Goal: Task Accomplishment & Management: Complete application form

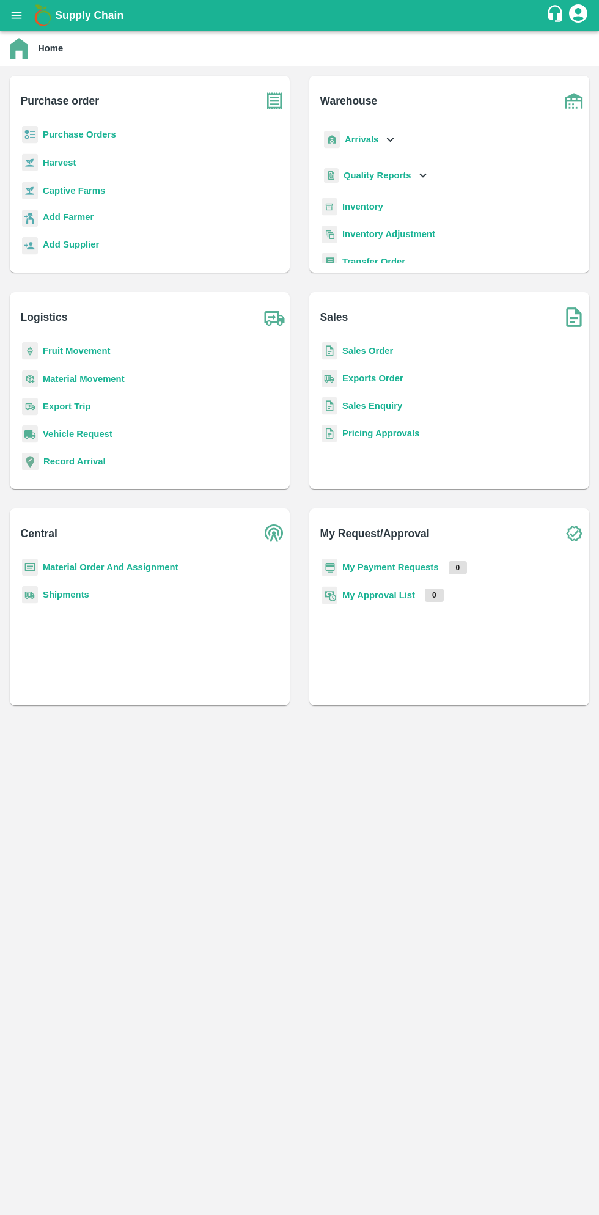
click at [88, 134] on b "Purchase Orders" at bounding box center [79, 135] width 73 height 10
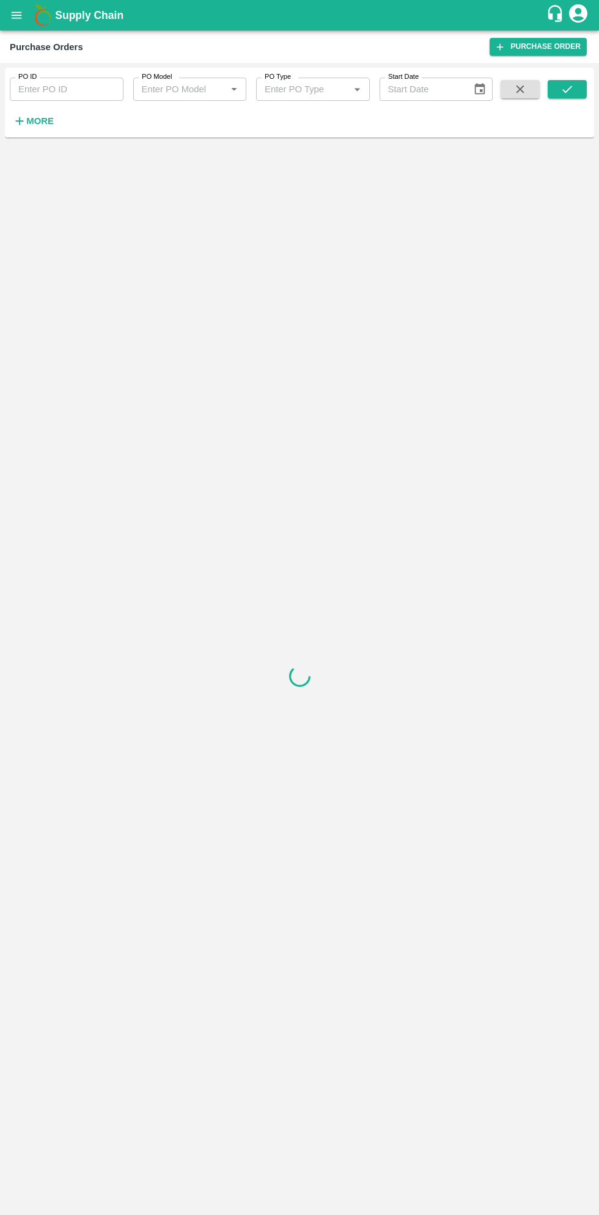
click at [44, 121] on strong "More" at bounding box center [40, 121] width 28 height 10
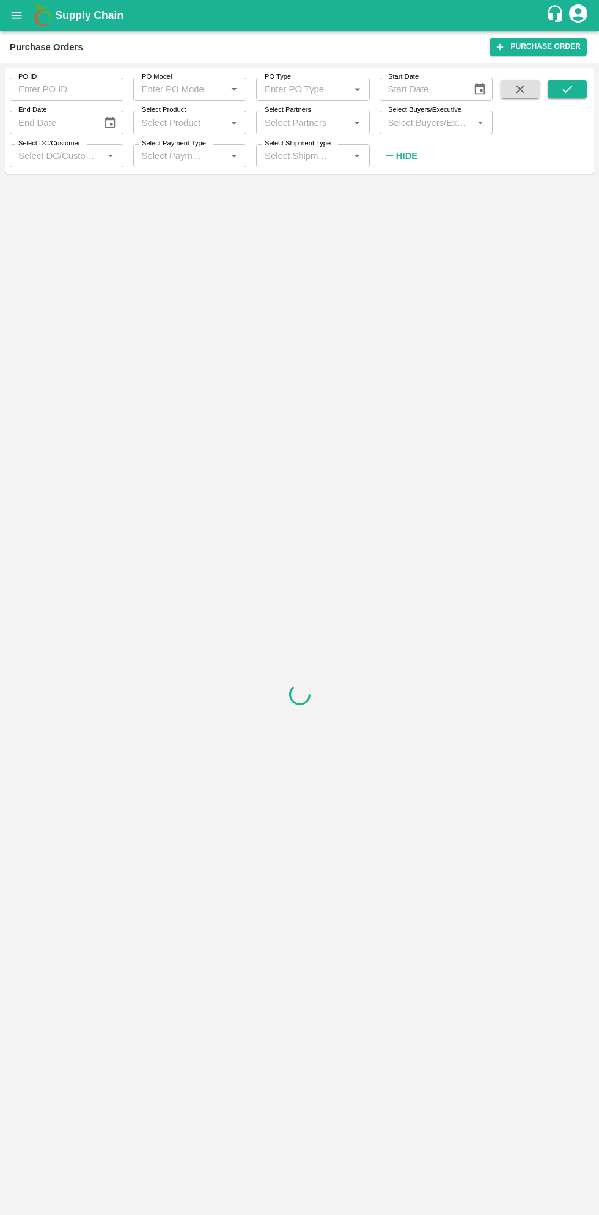
click at [444, 126] on input "Select Buyers/Executive" at bounding box center [426, 122] width 86 height 16
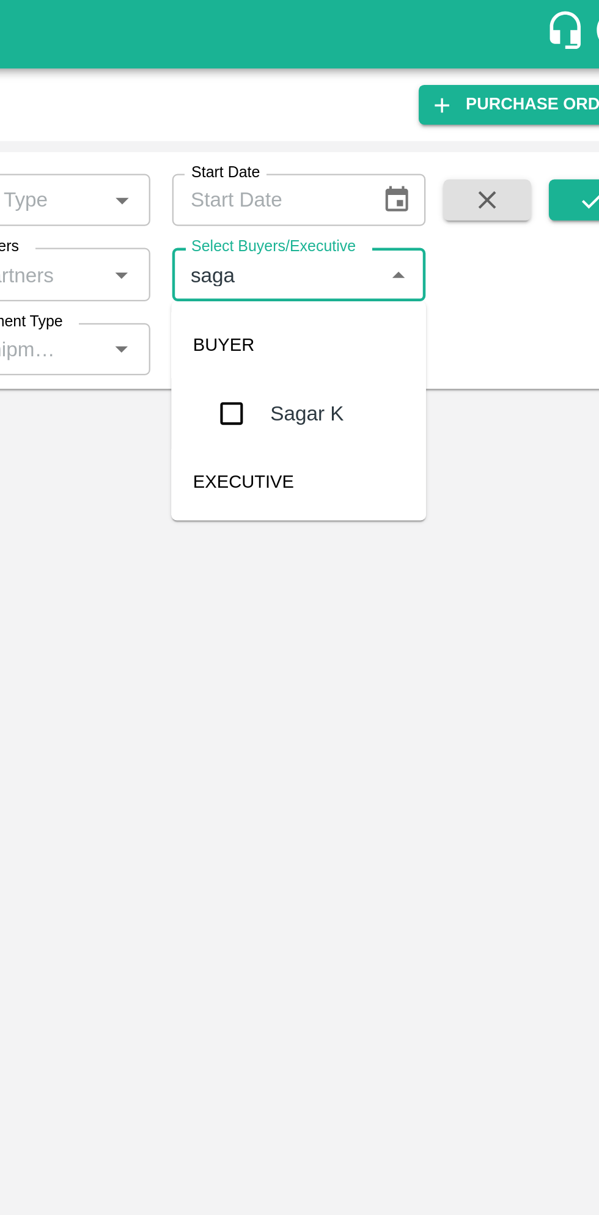
type input "sagar"
click at [406, 189] on input "checkbox" at bounding box center [406, 184] width 24 height 24
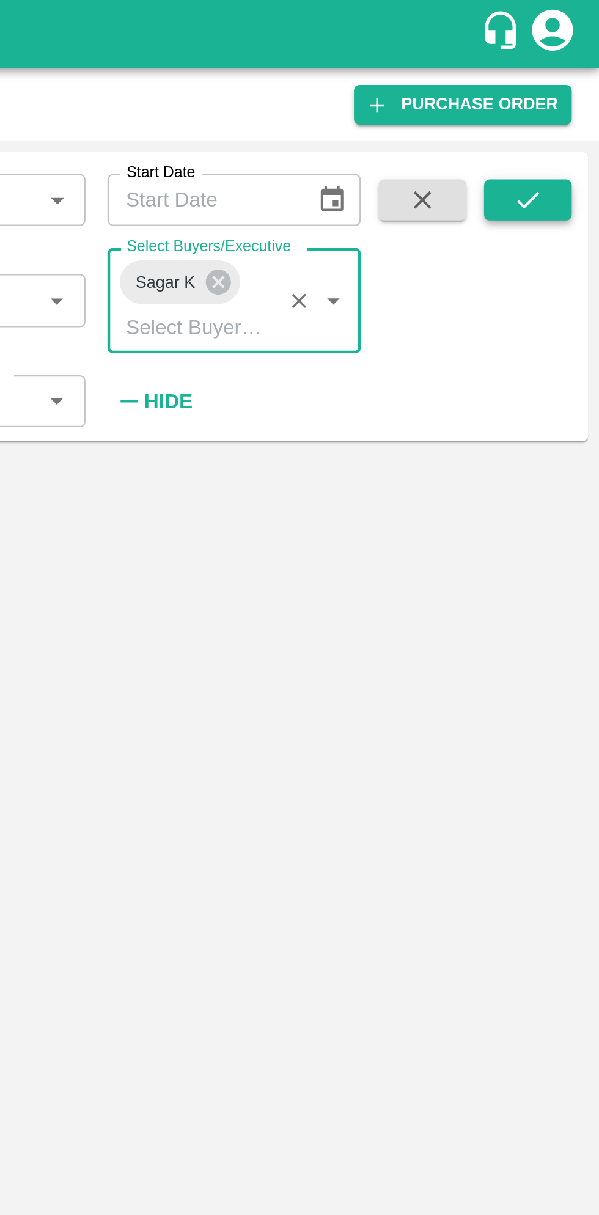
click at [567, 95] on icon "submit" at bounding box center [566, 89] width 13 height 13
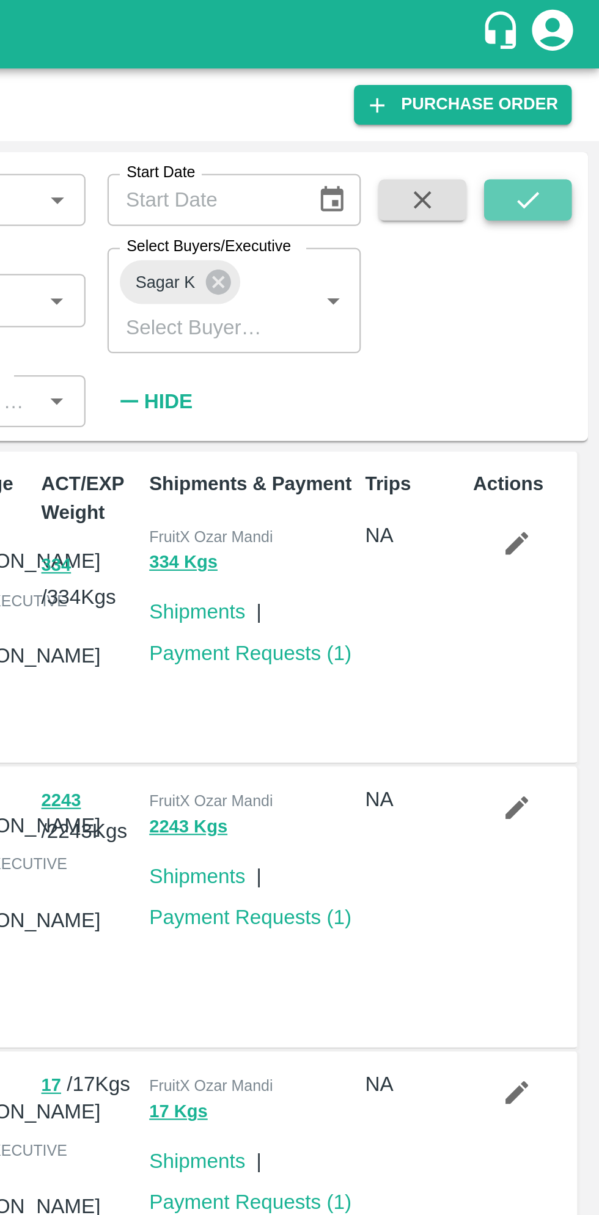
click at [564, 96] on icon "submit" at bounding box center [566, 89] width 13 height 13
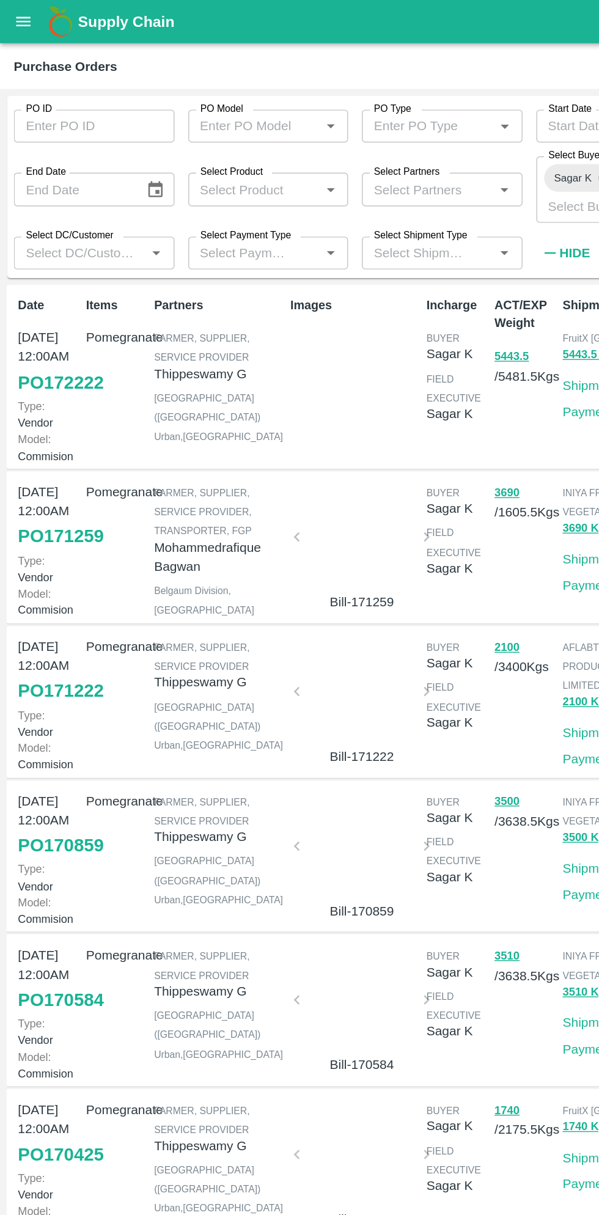
click at [35, 279] on link "PO 172222" at bounding box center [43, 271] width 61 height 22
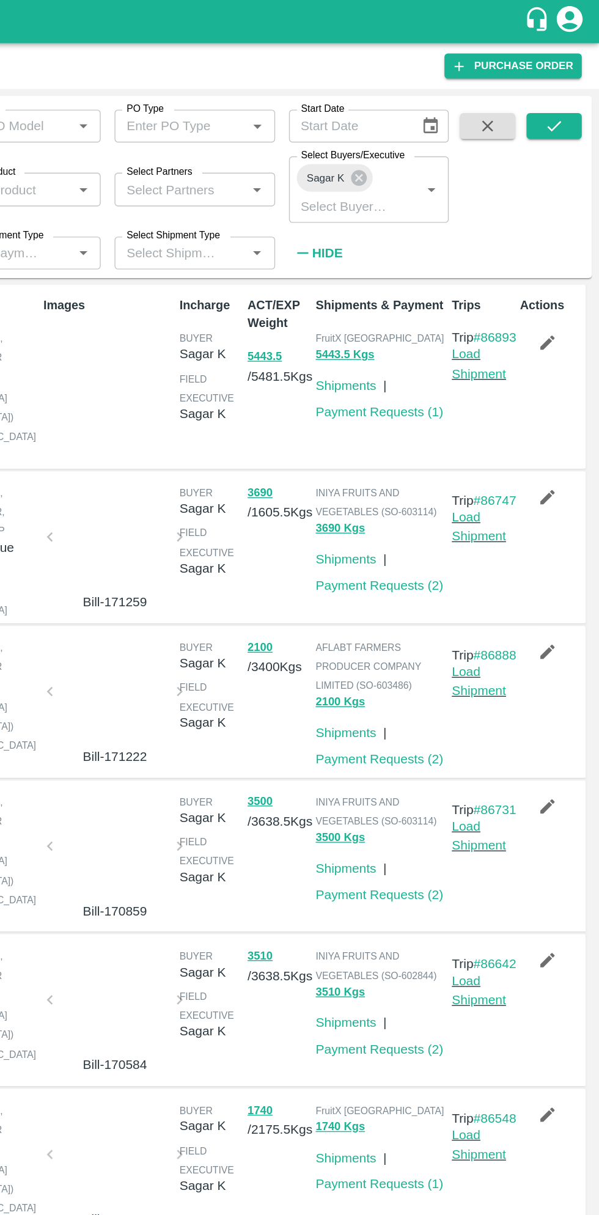
click at [560, 241] on icon "button" at bounding box center [562, 243] width 10 height 10
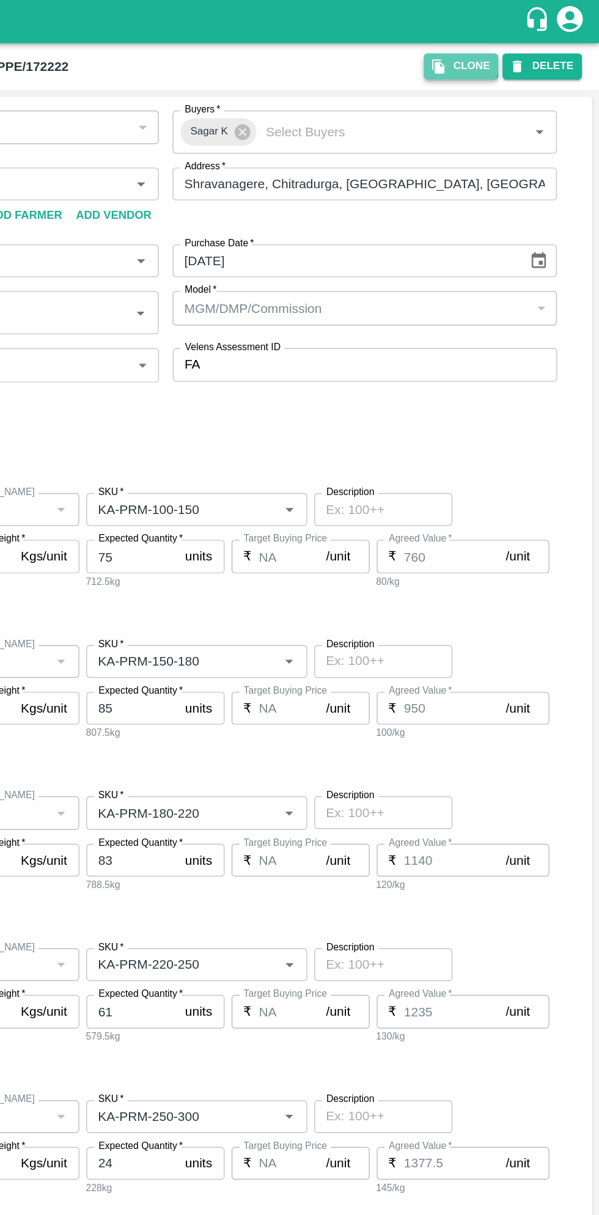
click at [500, 44] on button "Clone" at bounding box center [501, 47] width 53 height 18
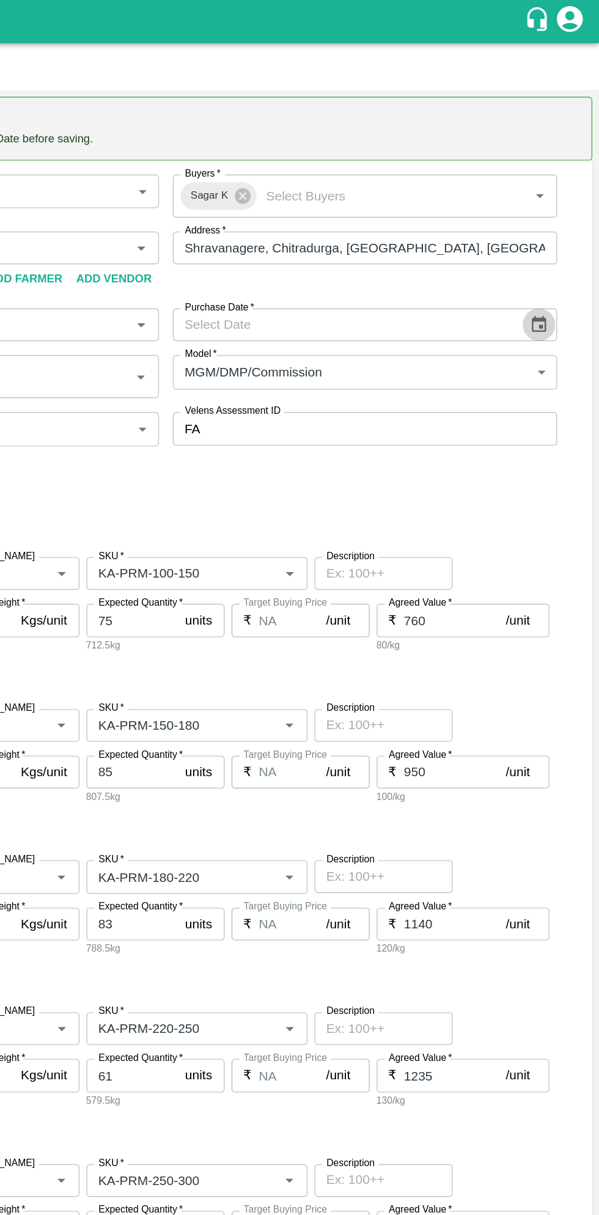
click at [551, 228] on icon "Choose date" at bounding box center [555, 229] width 13 height 13
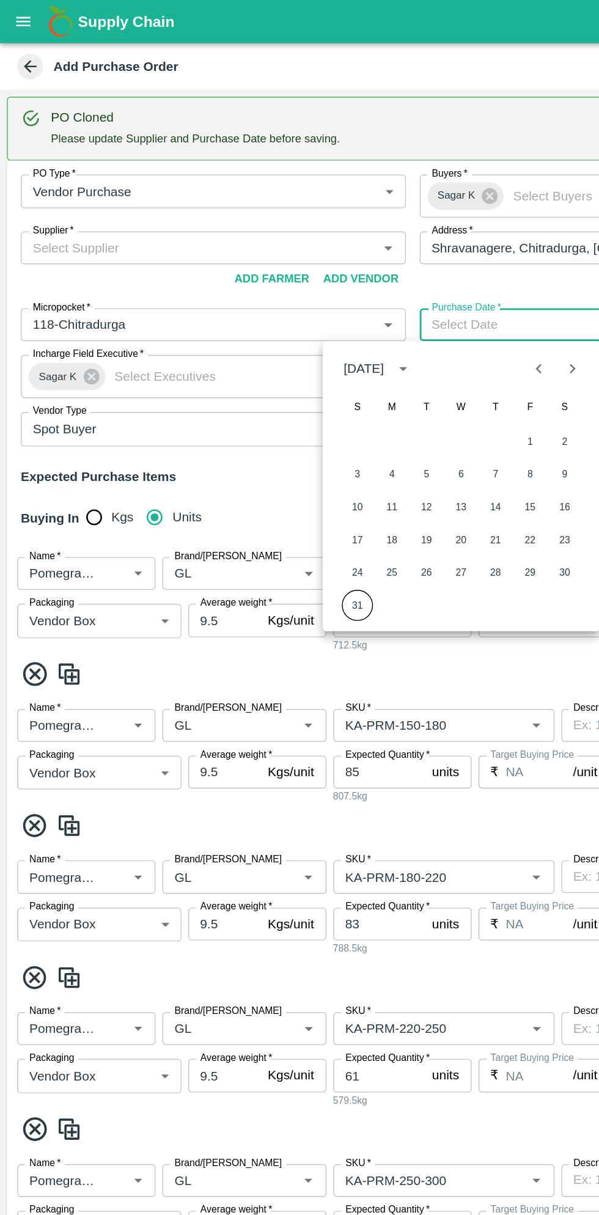
click at [252, 428] on button "31" at bounding box center [253, 428] width 22 height 22
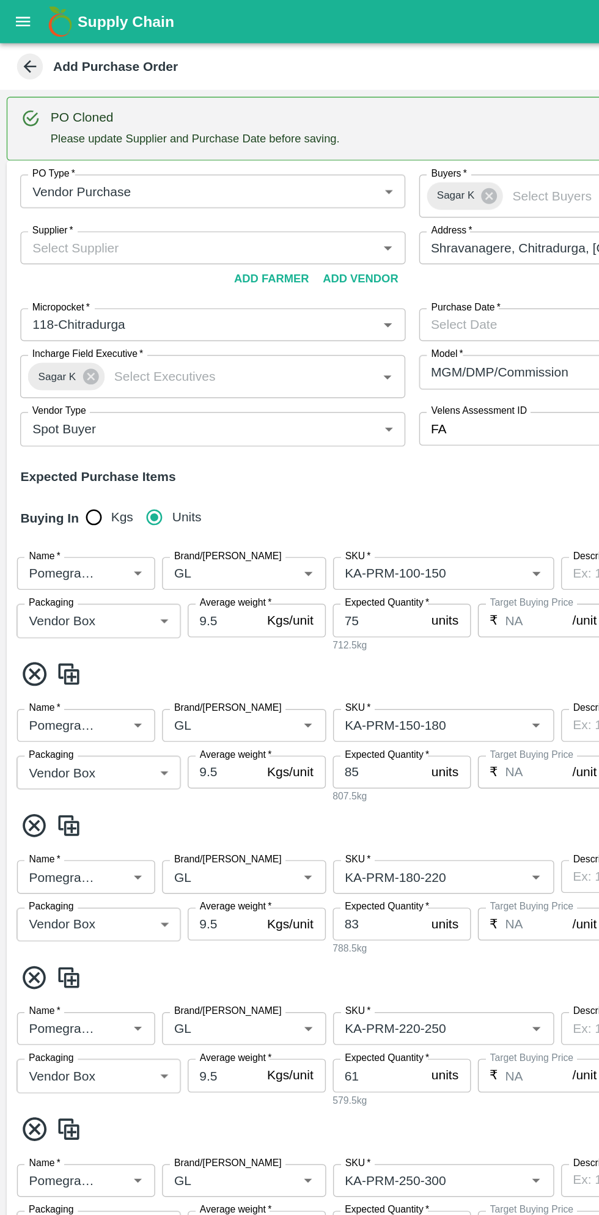
type input "[DATE]"
click at [164, 175] on input "Supplier   *" at bounding box center [140, 175] width 245 height 16
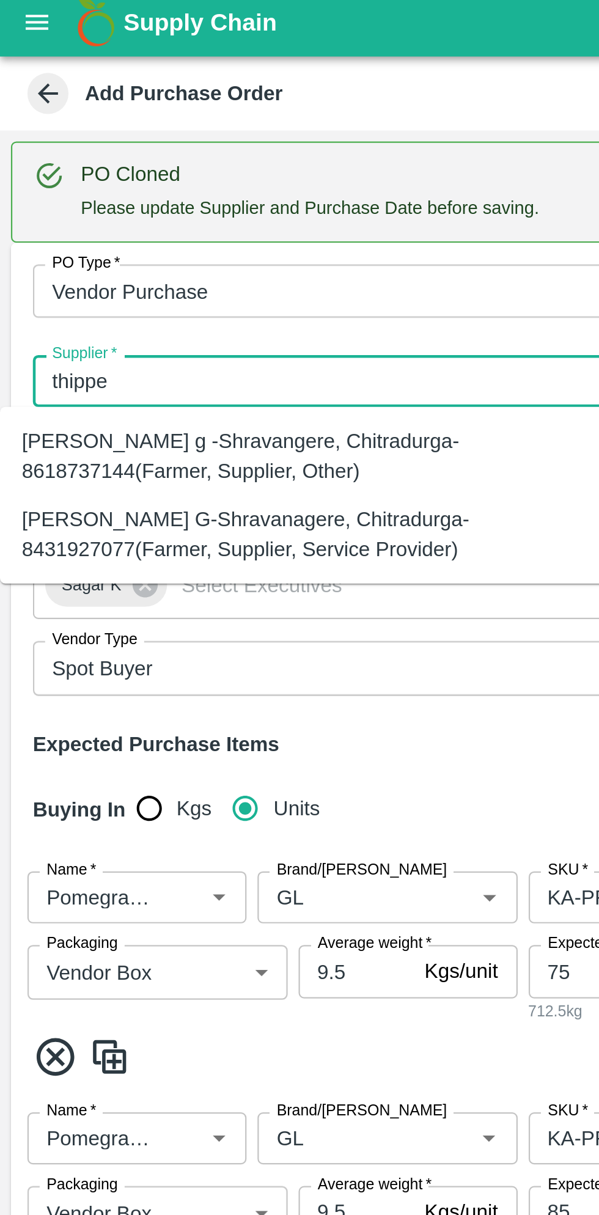
click at [158, 250] on div "[PERSON_NAME] G-Shravanagere, Chitradurga-8431927077(Farmer, Supplier, Service …" at bounding box center [136, 244] width 252 height 28
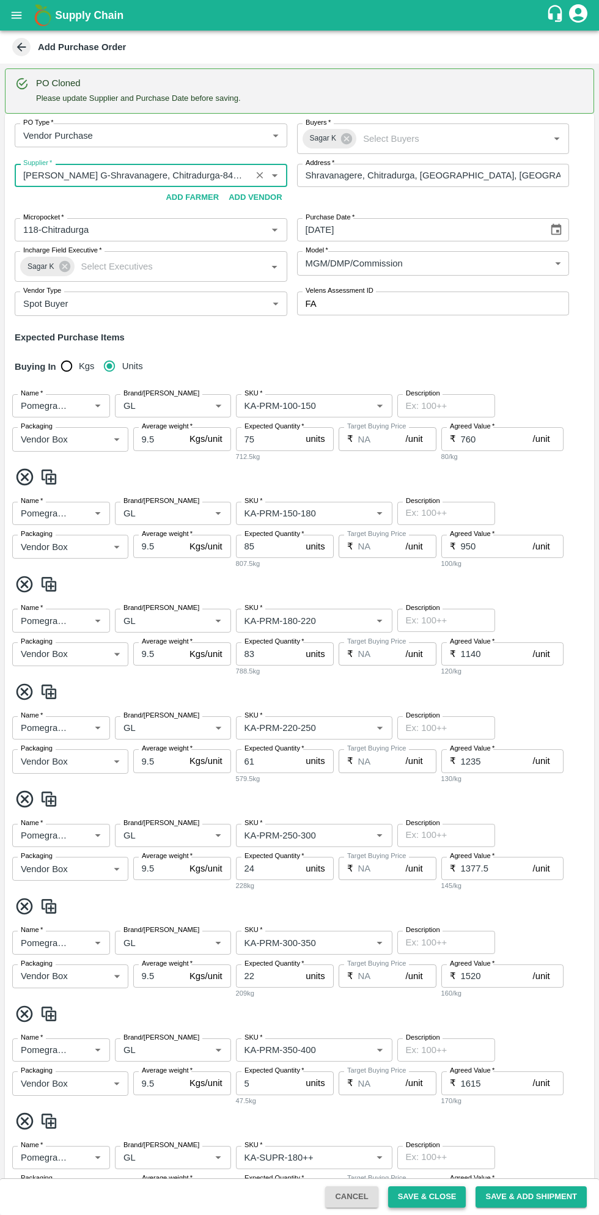
type input "[PERSON_NAME] G-Shravanagere, Chitradurga-8431927077(Farmer, Supplier, Service …"
click at [438, 1198] on button "Save & Close" at bounding box center [427, 1196] width 78 height 21
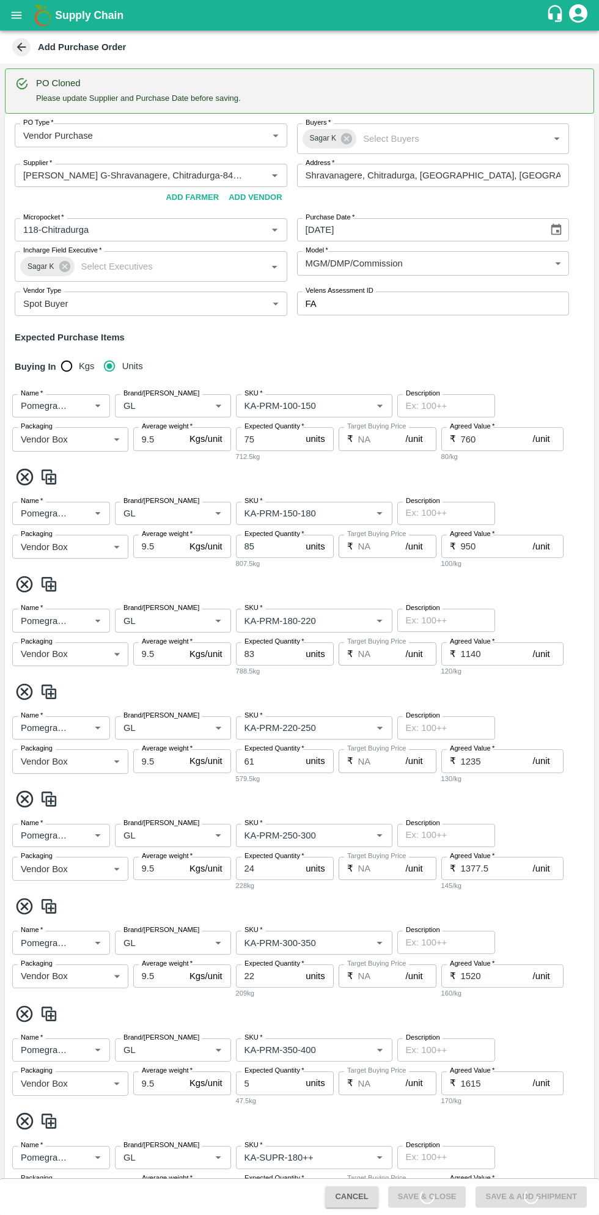
scroll to position [7, 0]
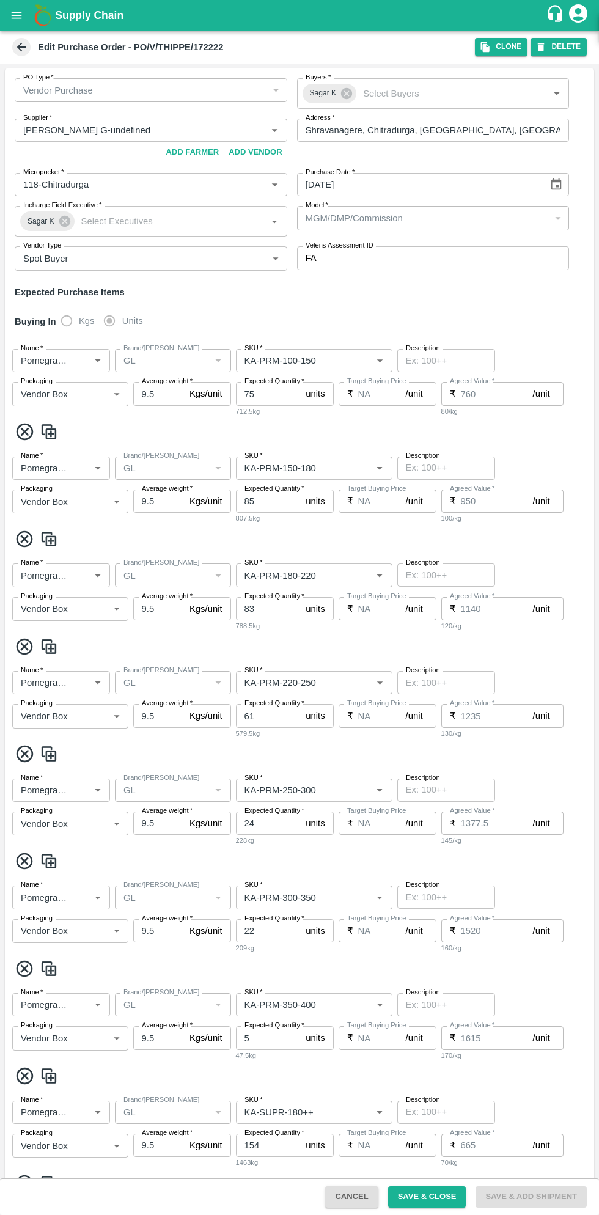
click at [23, 51] on icon at bounding box center [21, 46] width 13 height 13
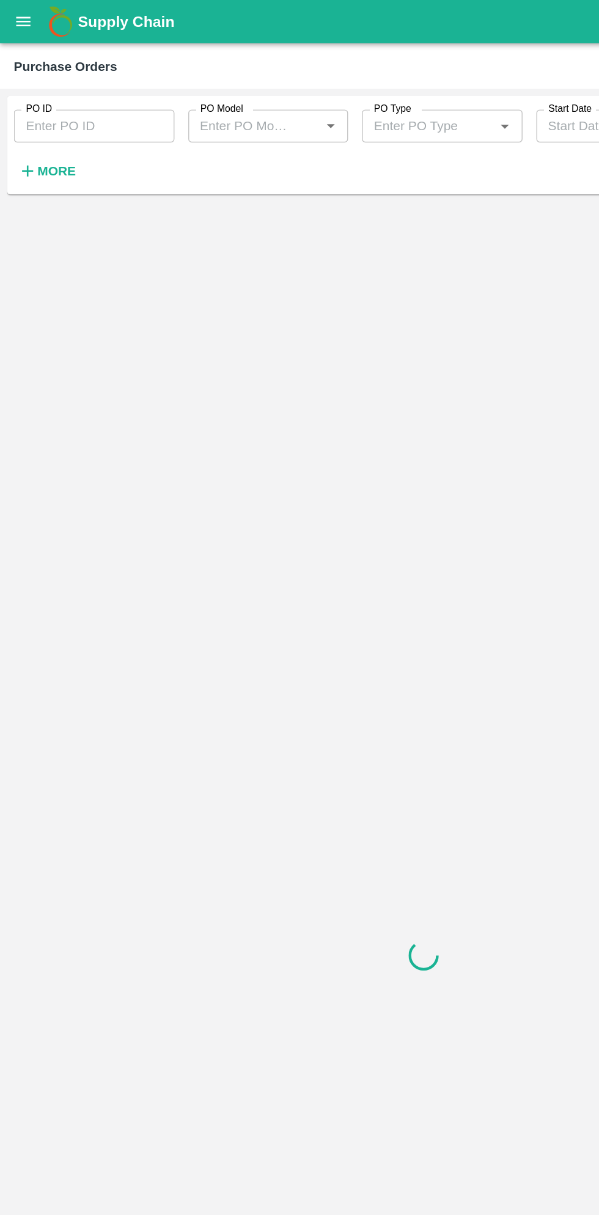
click at [47, 121] on strong "More" at bounding box center [40, 121] width 28 height 10
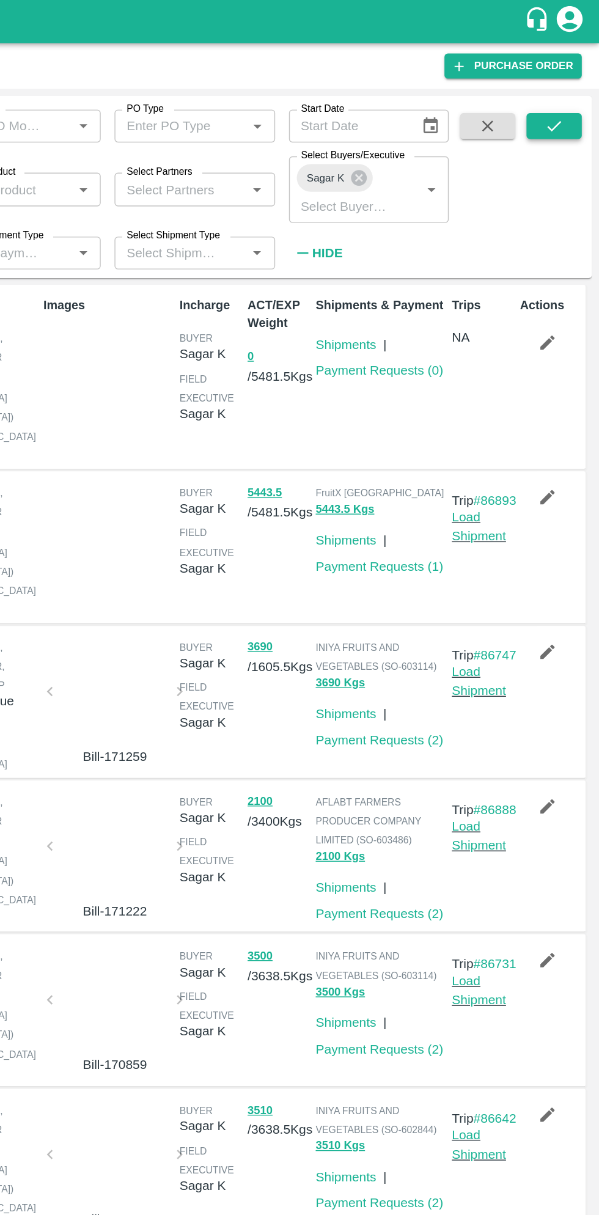
click at [567, 89] on icon "submit" at bounding box center [566, 89] width 13 height 13
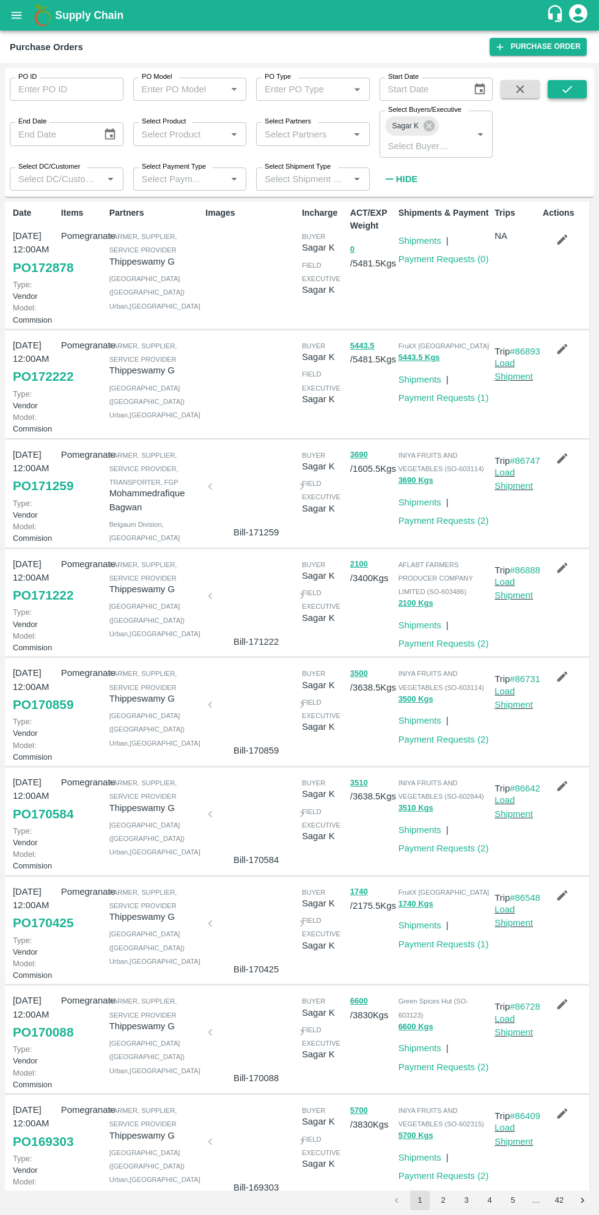
scroll to position [6, 0]
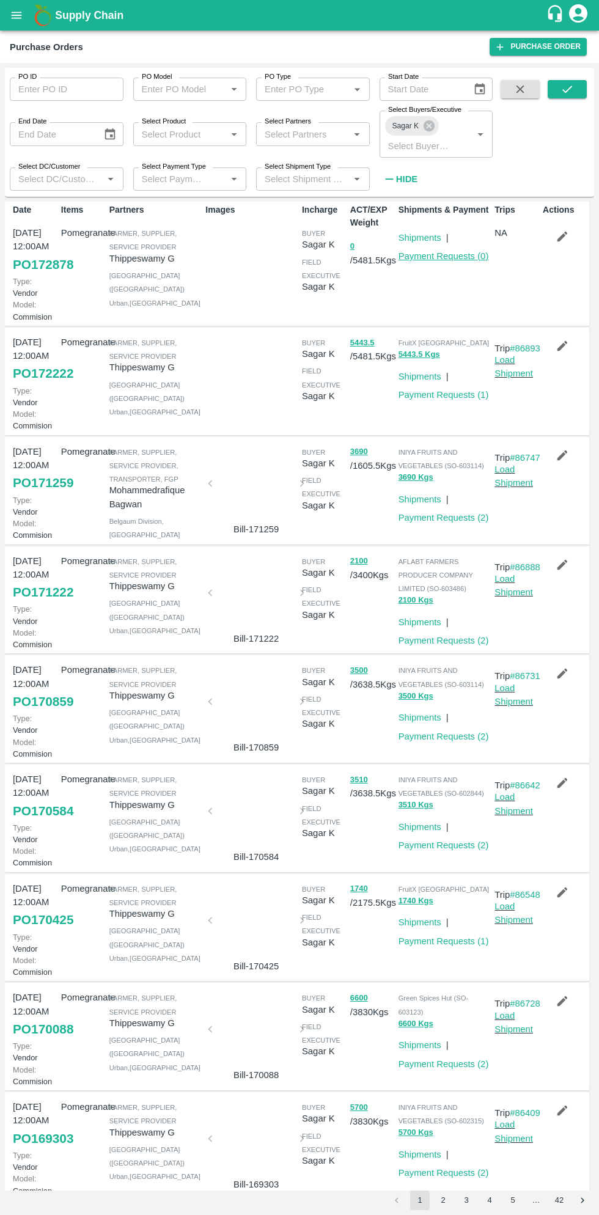
click at [444, 254] on link "Payment Requests ( 0 )" at bounding box center [443, 256] width 90 height 10
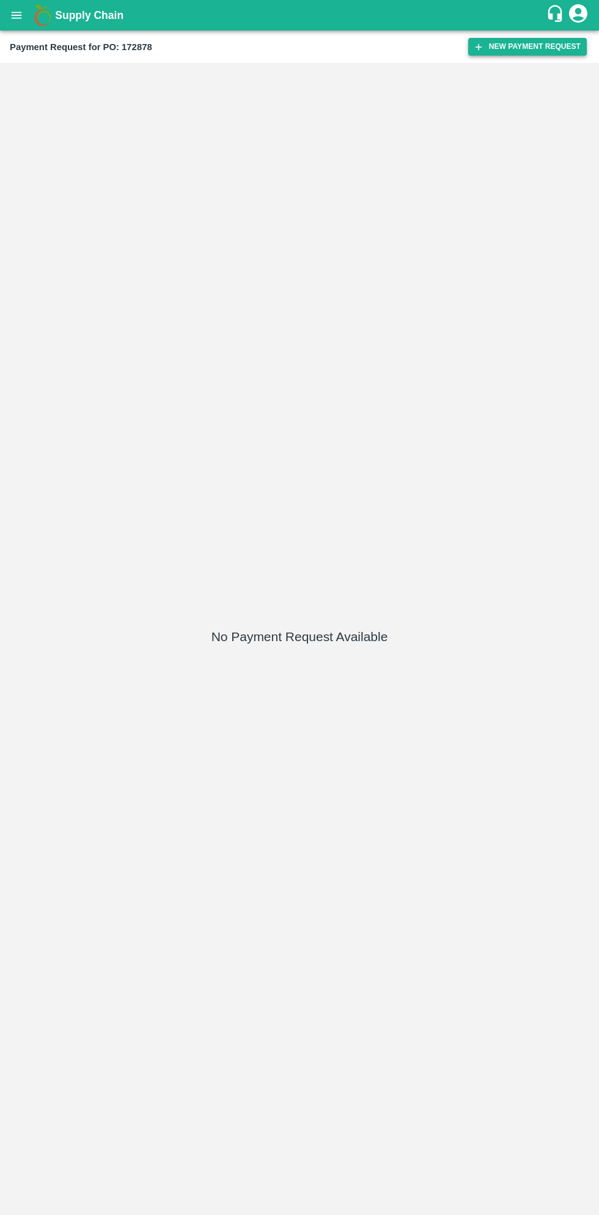
click at [534, 45] on button "New Payment Request" at bounding box center [527, 47] width 119 height 18
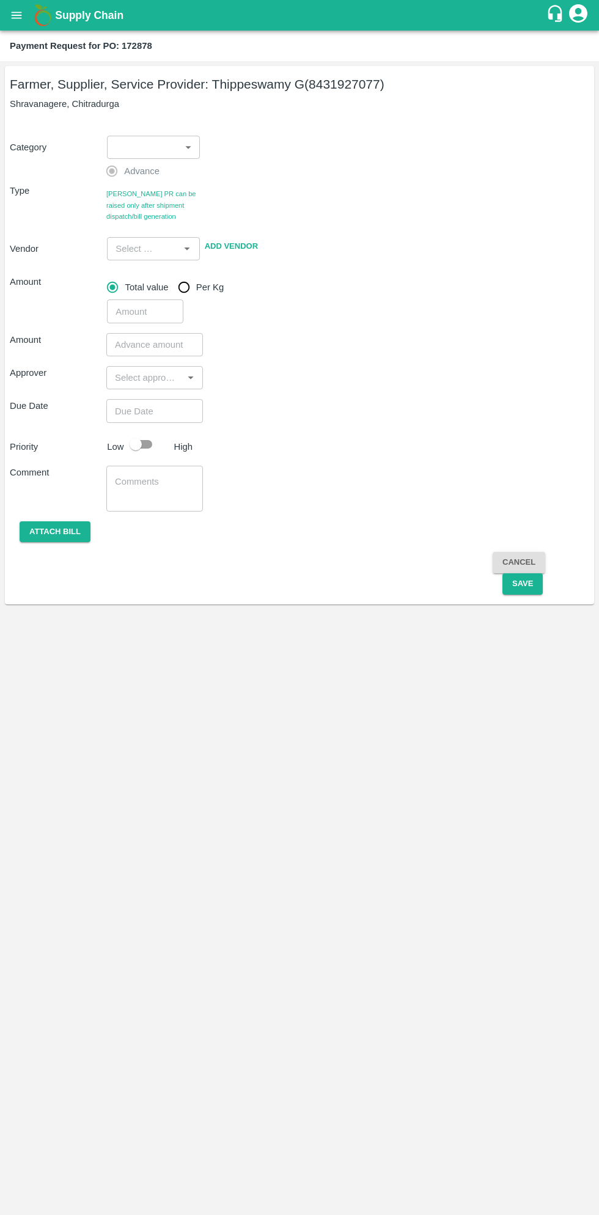
click at [153, 141] on body "Supply Chain Payment Request for PO: 172878 Farmer, Supplier, Service Provider:…" at bounding box center [299, 607] width 599 height 1215
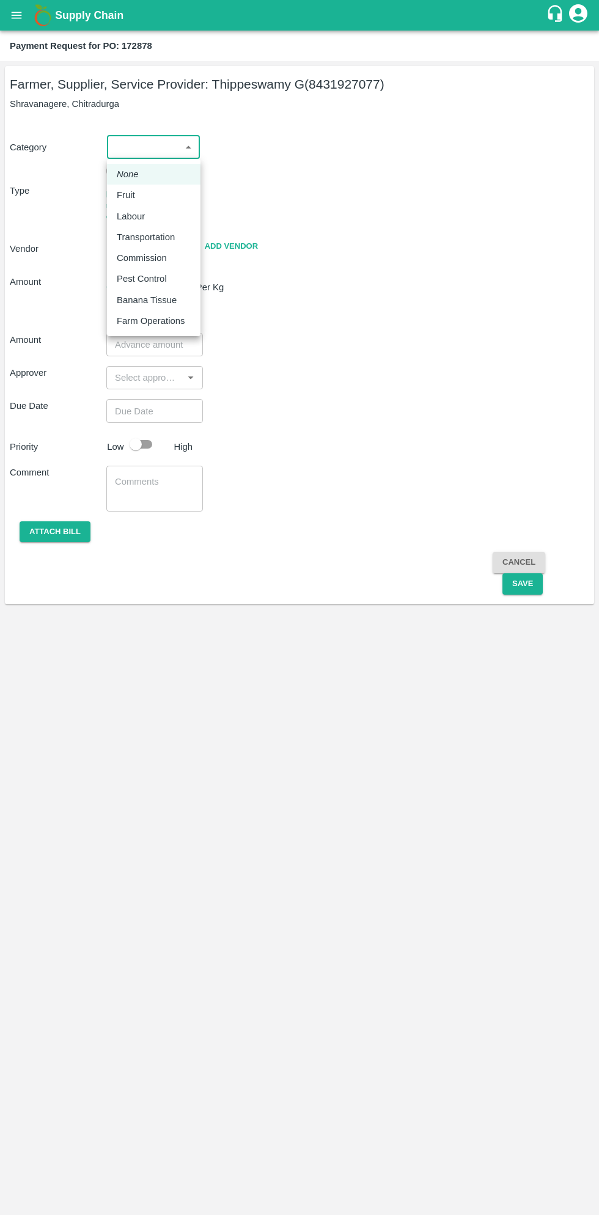
click at [138, 189] on div "Fruit" at bounding box center [129, 194] width 24 height 13
type input "1"
type input "Thippeswamy G - 8431927077(Farmer, Supplier, Service Provider)"
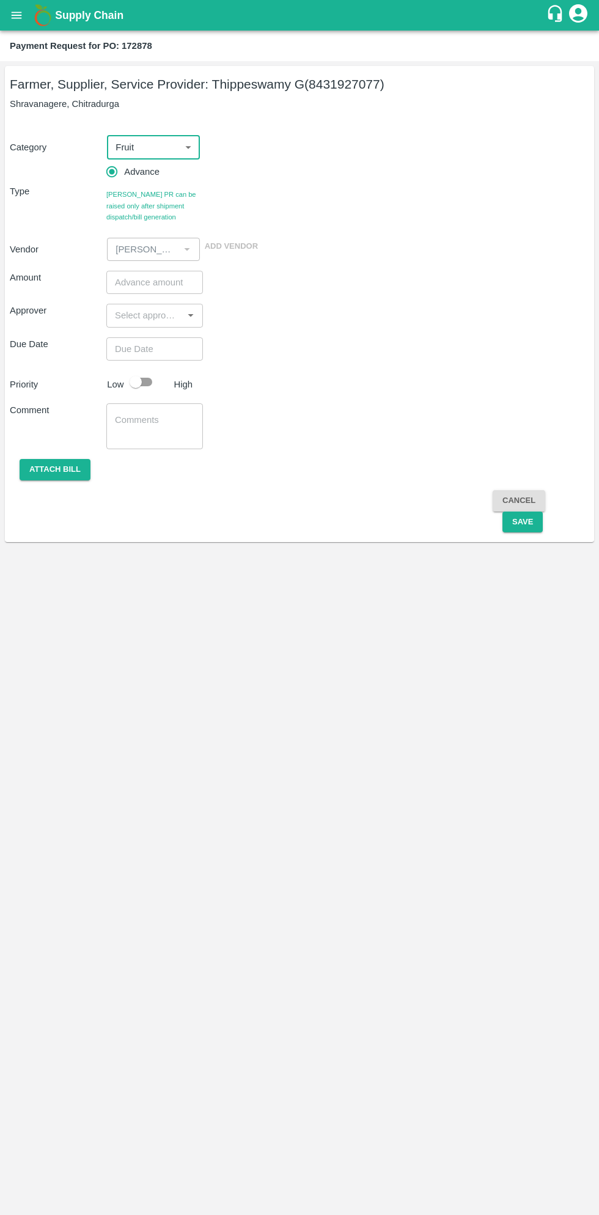
click at [139, 281] on input "number" at bounding box center [154, 282] width 97 height 23
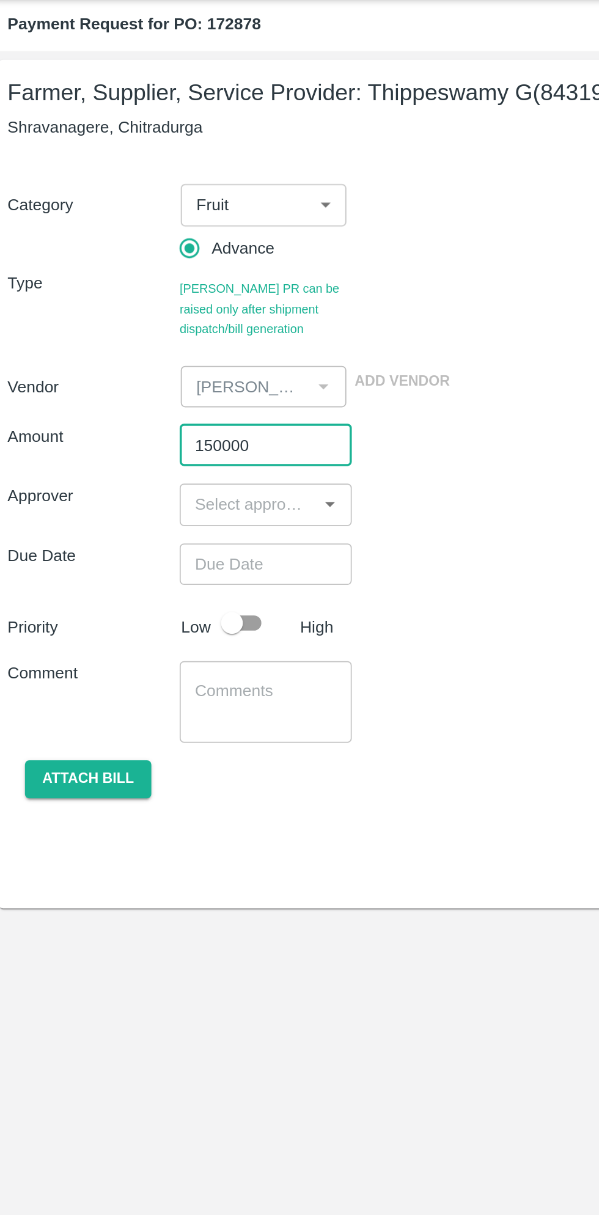
type input "150000"
click at [154, 318] on input "input" at bounding box center [144, 315] width 69 height 16
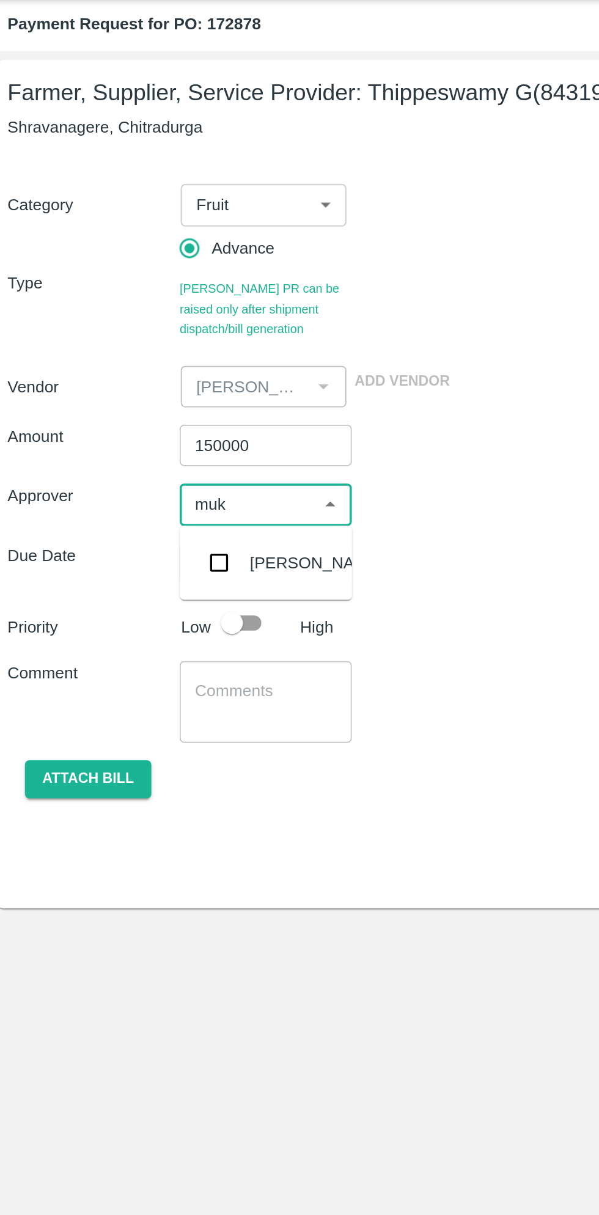
type input "muku"
click at [131, 347] on input "checkbox" at bounding box center [128, 348] width 24 height 24
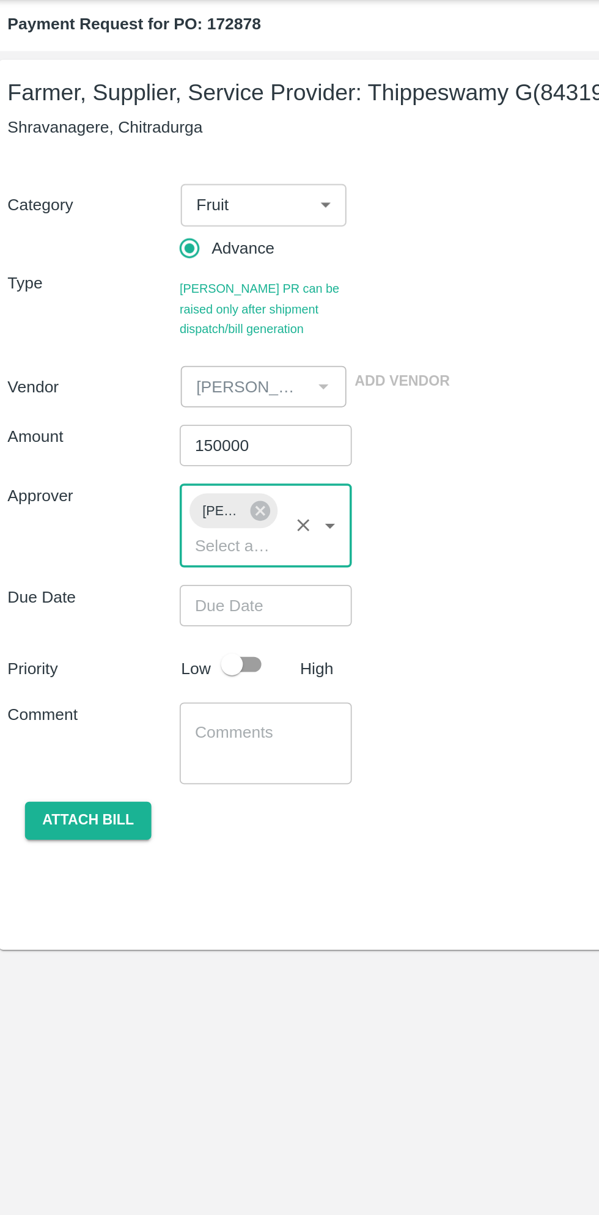
click at [144, 364] on input "Choose date" at bounding box center [150, 372] width 88 height 23
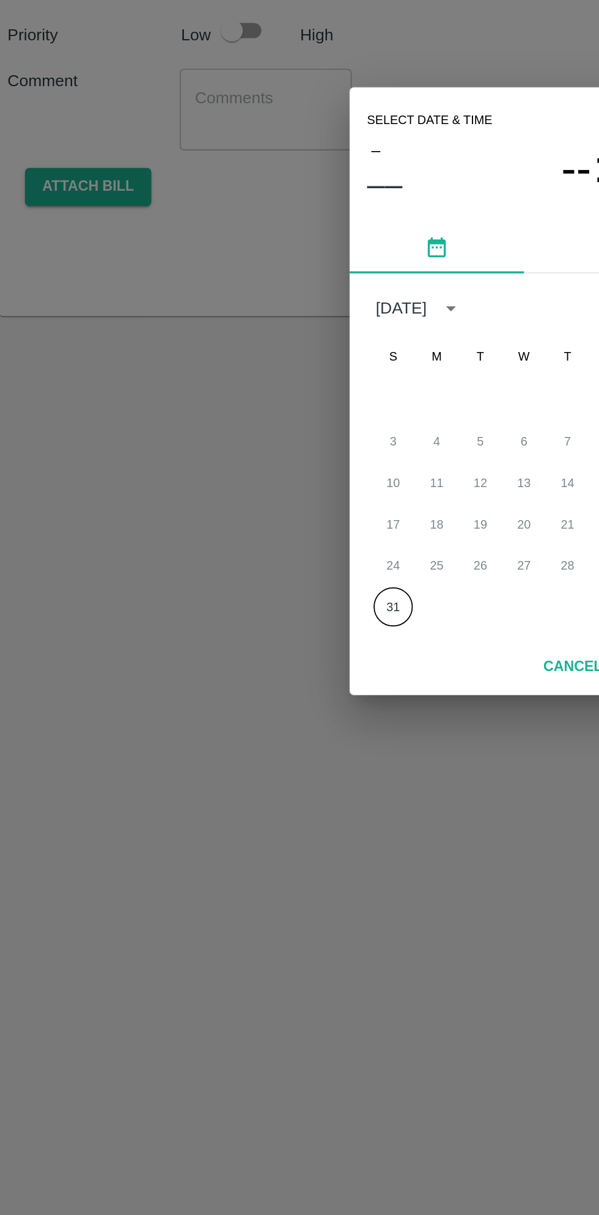
click at [226, 726] on button "31" at bounding box center [226, 728] width 22 height 22
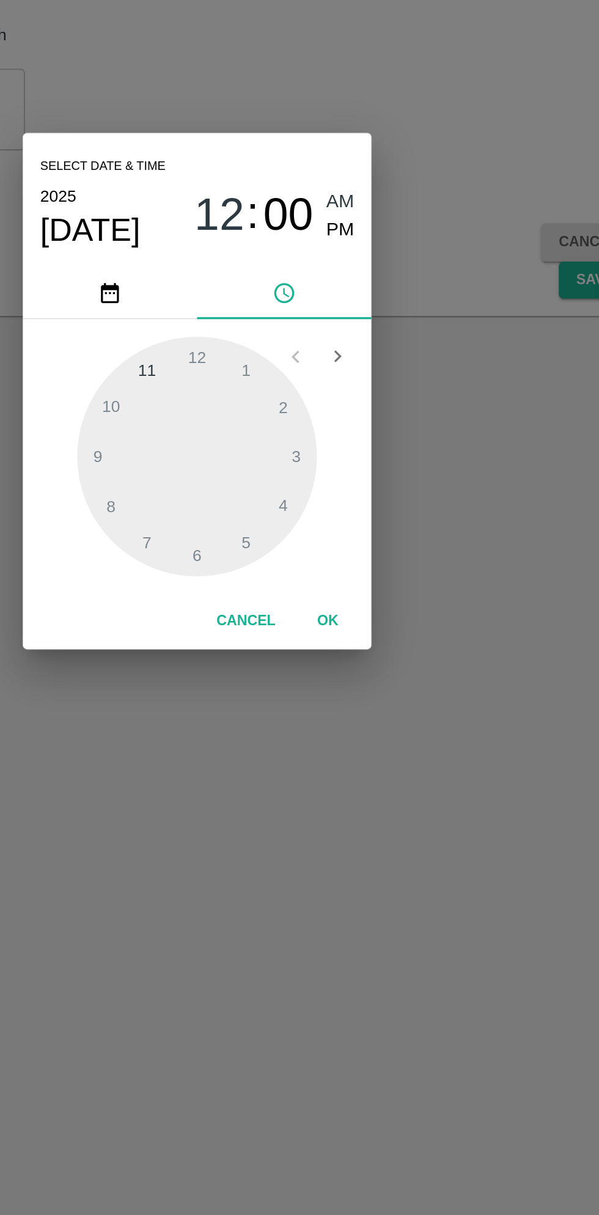
click at [265, 595] on div at bounding box center [299, 644] width 134 height 134
click at [245, 639] on div at bounding box center [299, 644] width 134 height 134
type input "31/08/2025 11:46 AM"
click at [380, 739] on button "OK" at bounding box center [372, 736] width 39 height 21
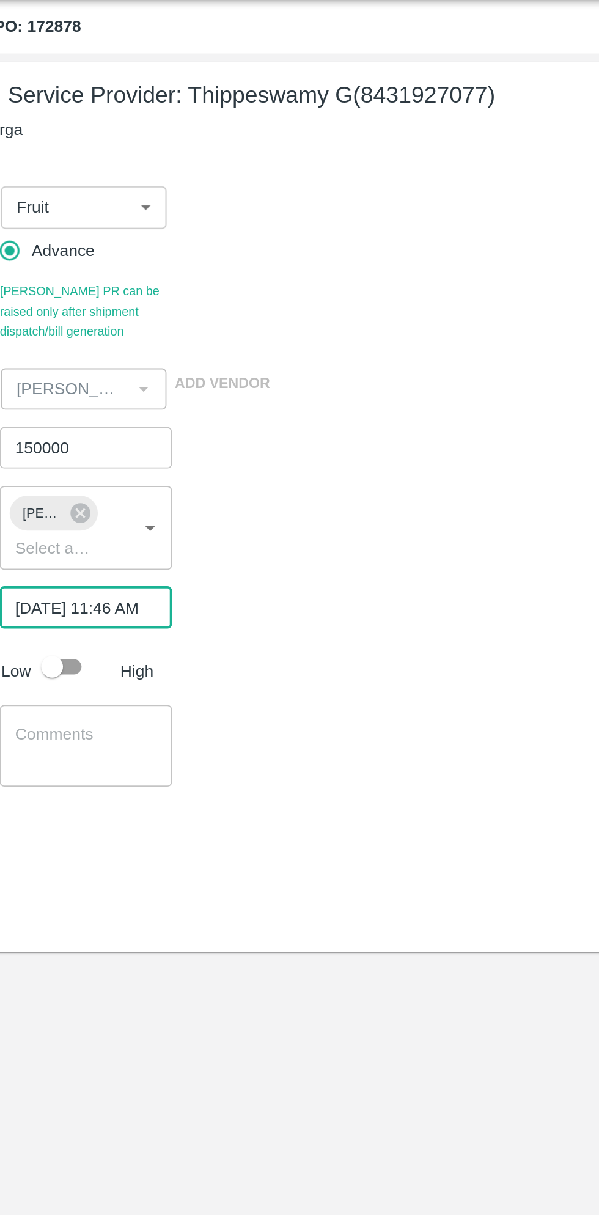
scroll to position [0, 10]
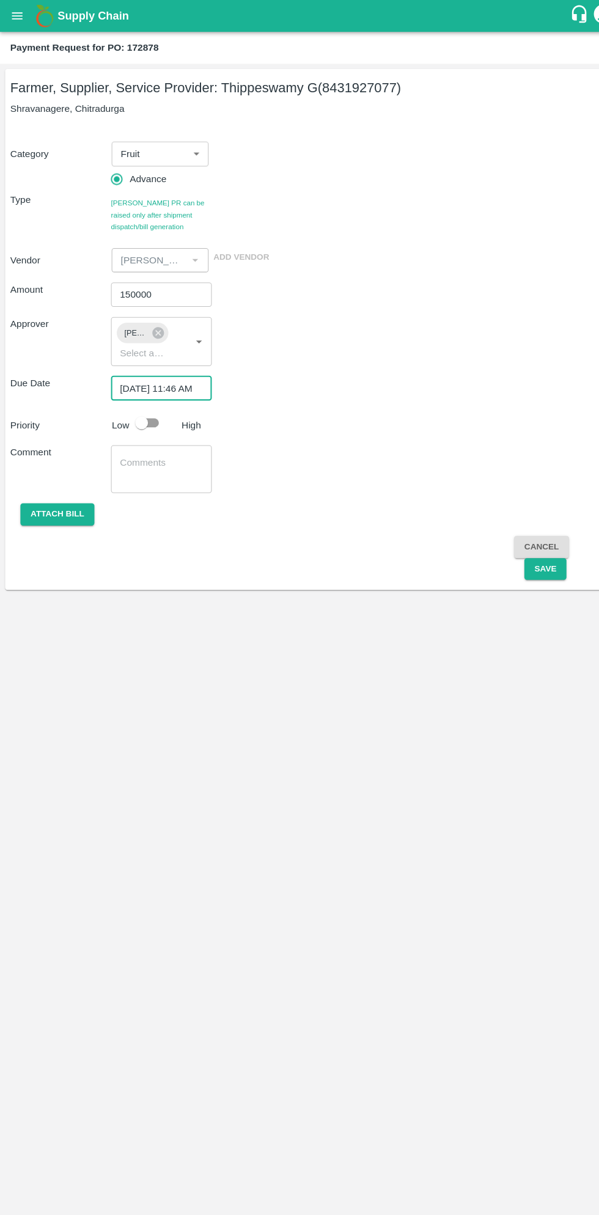
click at [153, 395] on input "checkbox" at bounding box center [136, 405] width 70 height 23
checkbox input "true"
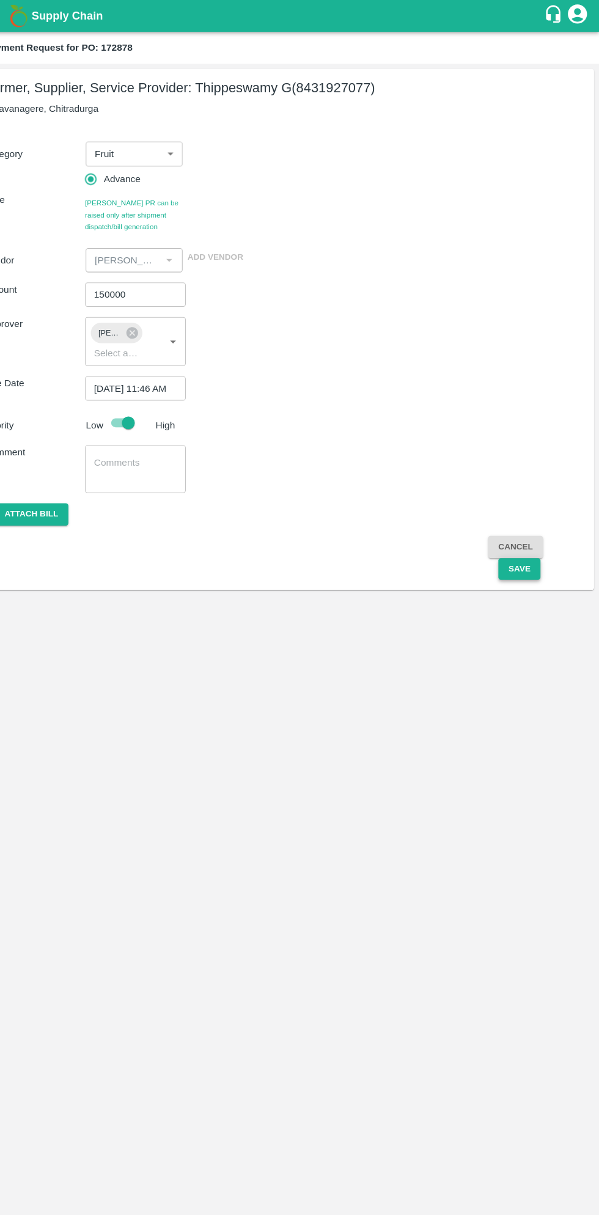
click at [523, 548] on button "Save" at bounding box center [522, 545] width 40 height 21
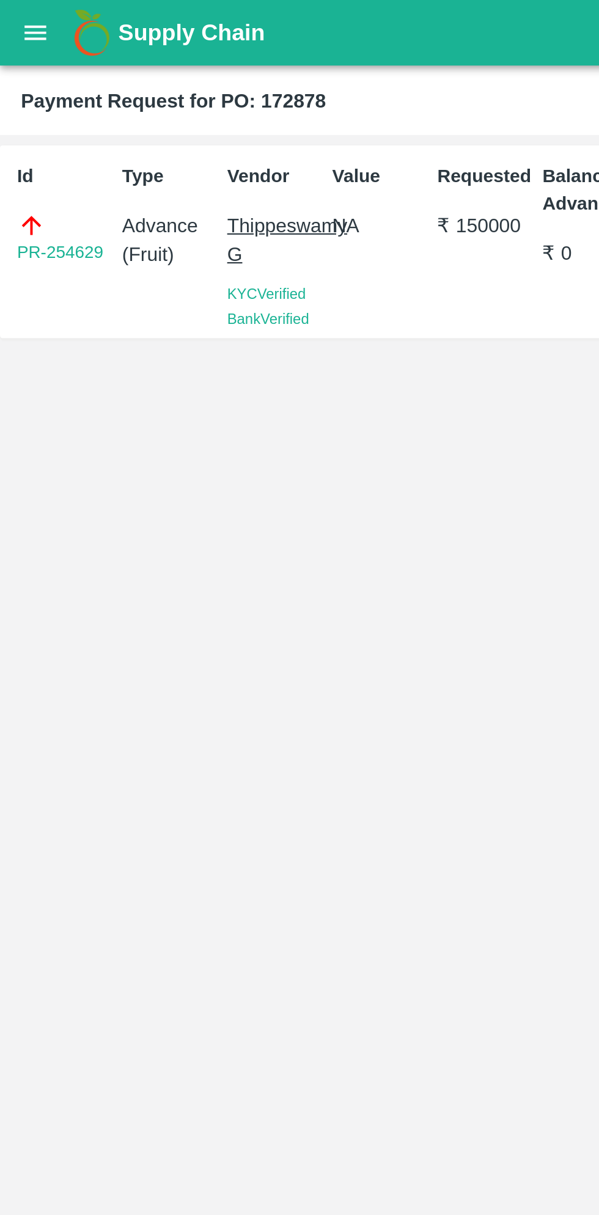
click at [20, 5] on button "open drawer" at bounding box center [16, 15] width 28 height 28
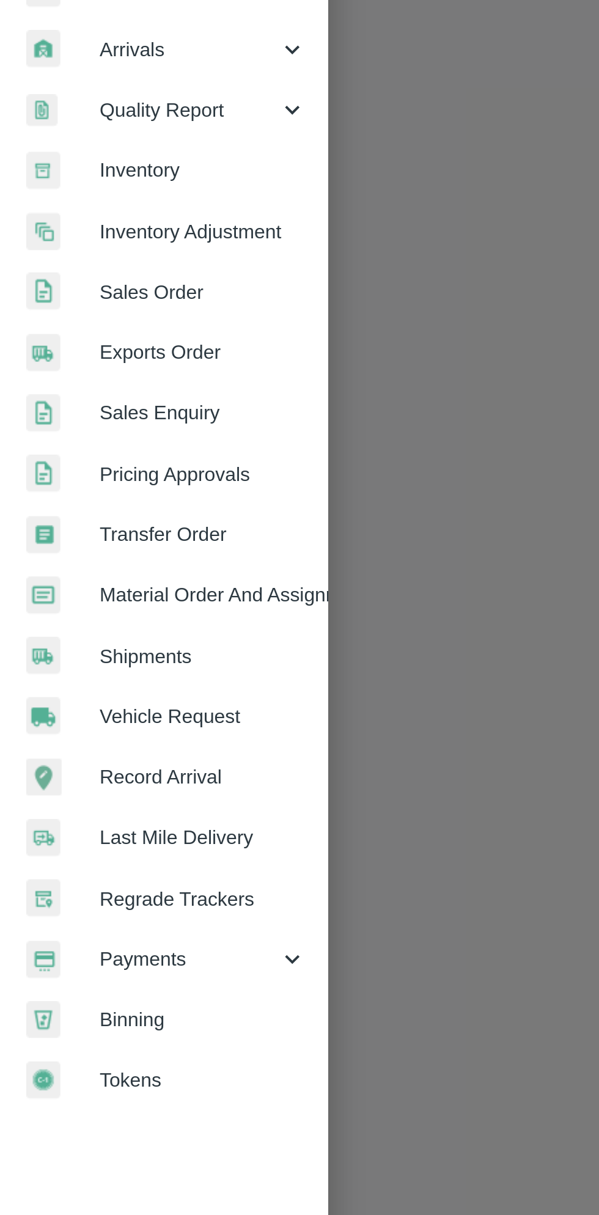
click at [86, 625] on span "Payments" at bounding box center [87, 623] width 83 height 13
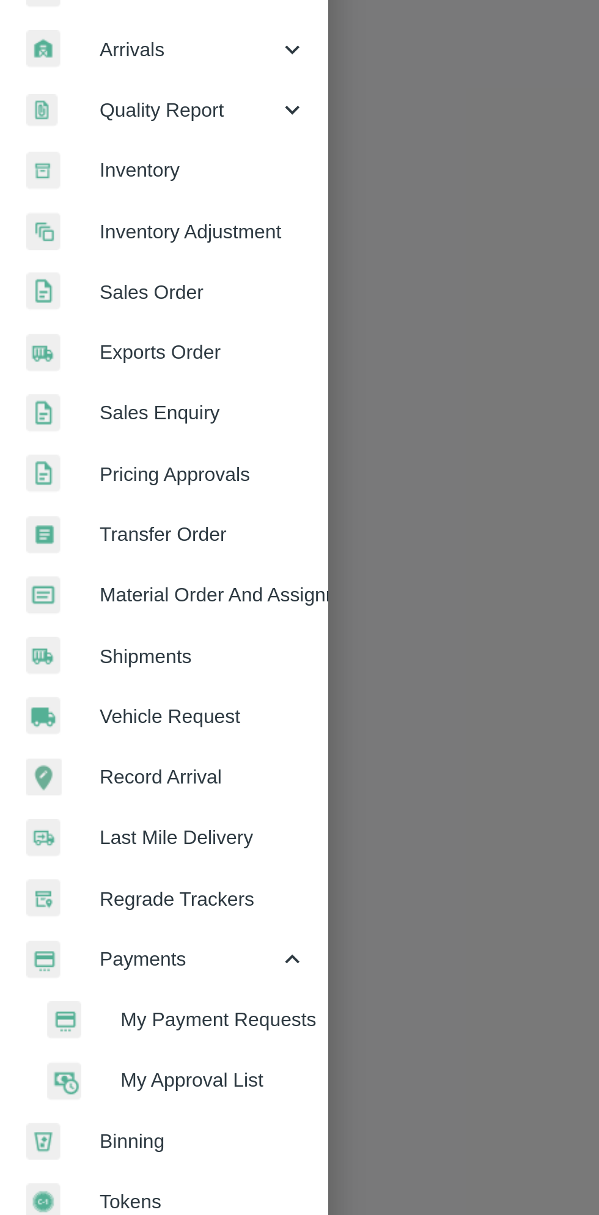
click at [111, 651] on span "My Payment Requests" at bounding box center [99, 651] width 87 height 13
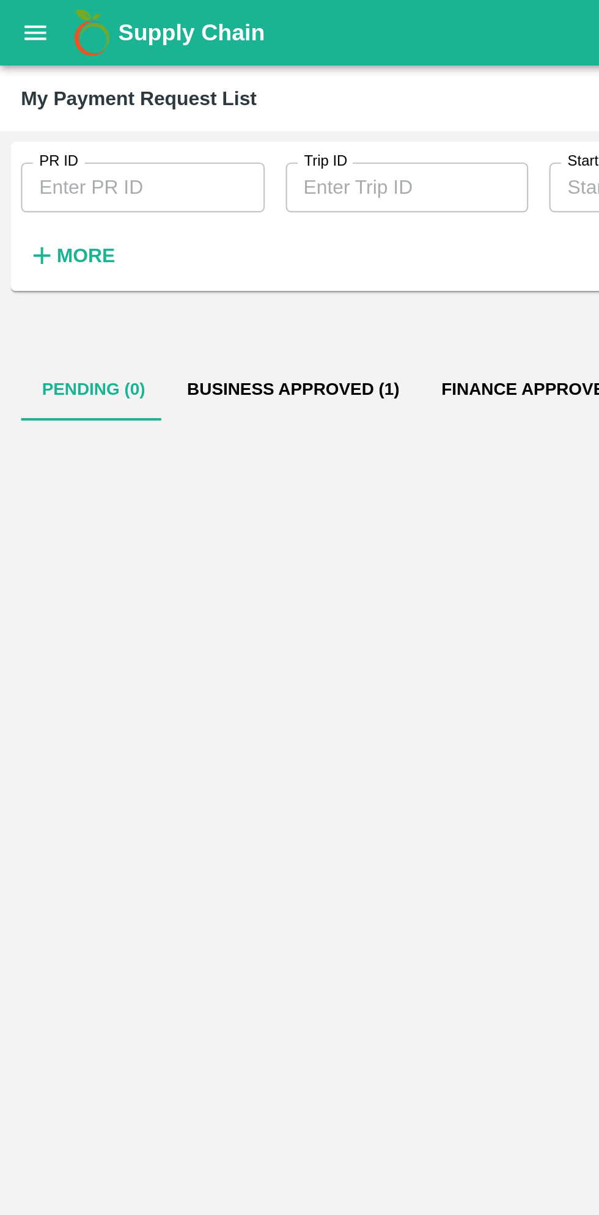
click at [111, 194] on button "Business Approved (1)" at bounding box center [137, 181] width 119 height 29
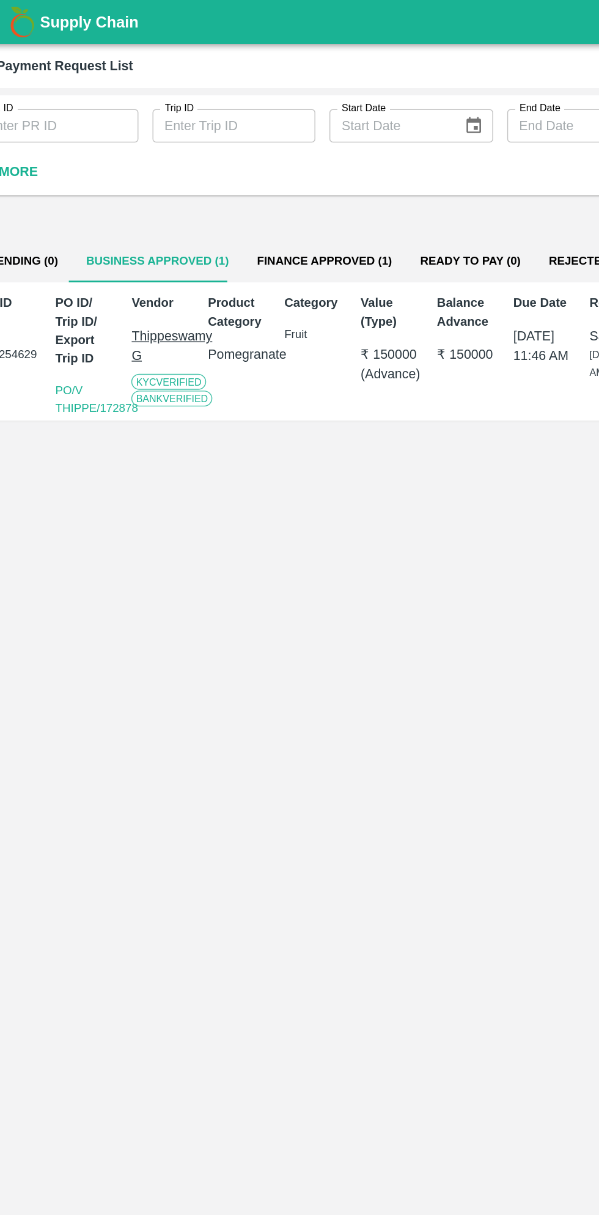
click at [244, 171] on button "Finance Approved (1)" at bounding box center [252, 181] width 113 height 29
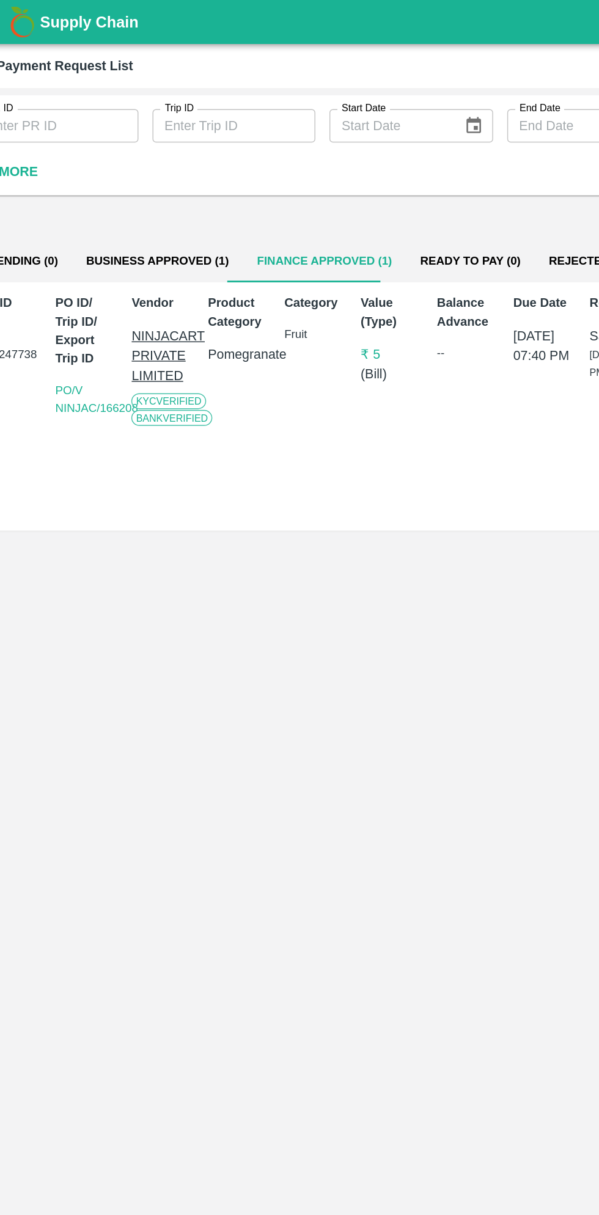
click at [135, 181] on button "Business Approved (1)" at bounding box center [137, 181] width 119 height 29
